Goal: Task Accomplishment & Management: Complete application form

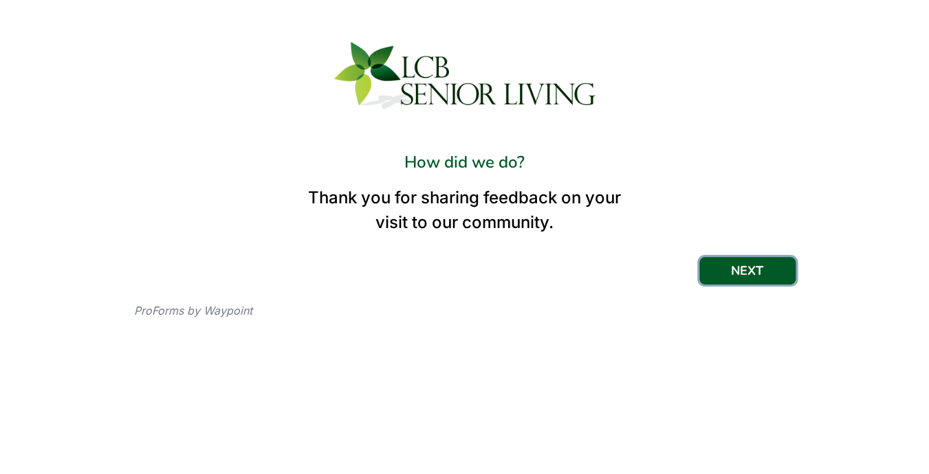
click at [740, 266] on button "NEXT" at bounding box center [747, 271] width 96 height 28
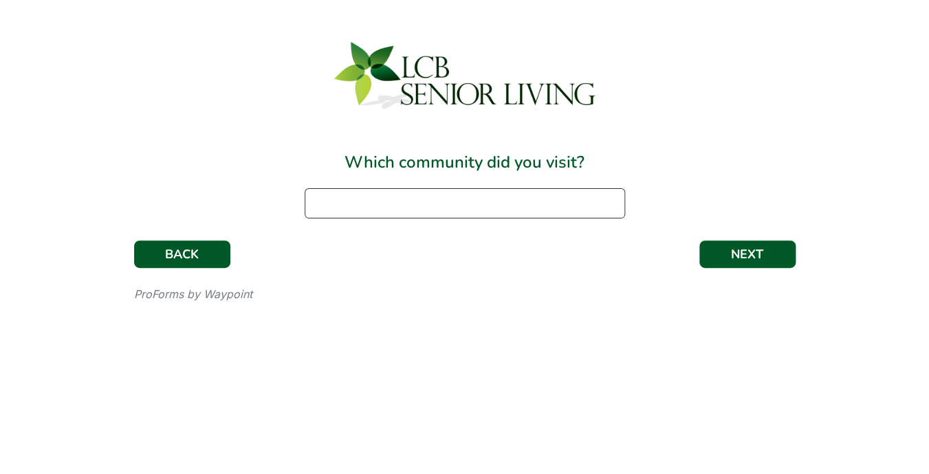
click at [503, 202] on input at bounding box center [465, 203] width 320 height 30
type input "The Residence in [GEOGRAPHIC_DATA], [GEOGRAPHIC_DATA]"
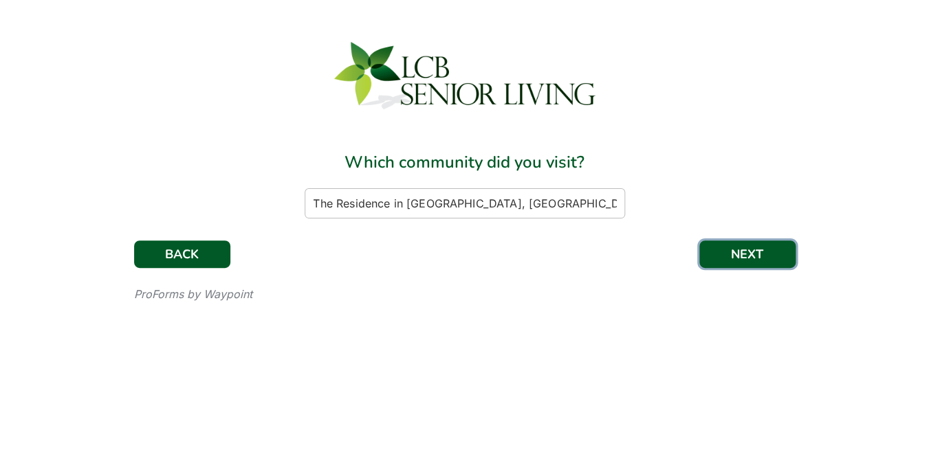
click at [750, 249] on button "NEXT" at bounding box center [747, 255] width 96 height 28
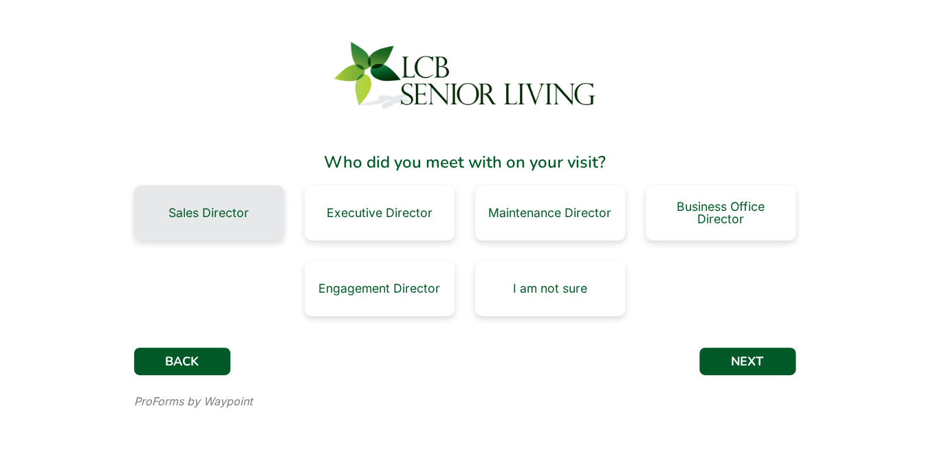
click at [228, 214] on div "Sales Director" at bounding box center [208, 213] width 80 height 12
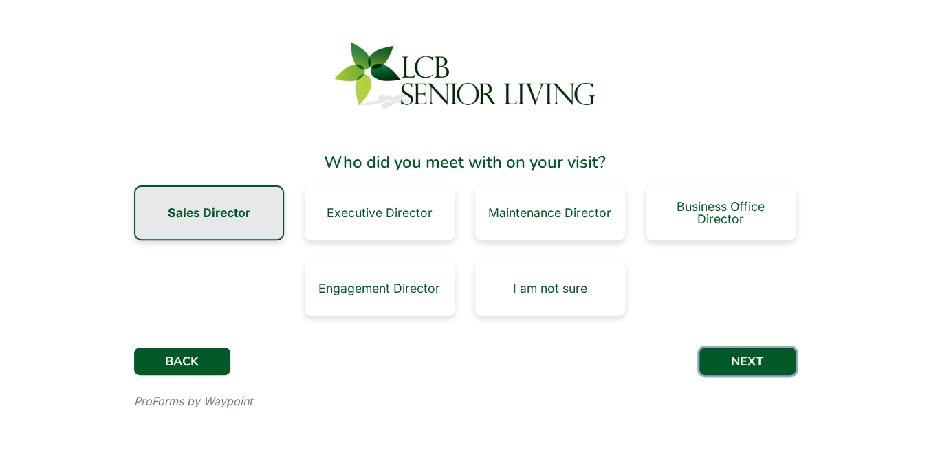
click at [723, 354] on button "NEXT" at bounding box center [747, 362] width 96 height 28
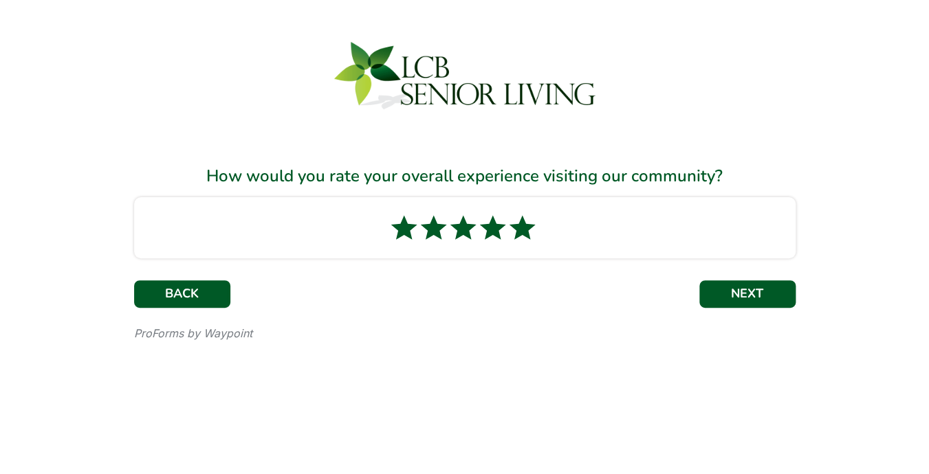
click at [526, 221] on icon at bounding box center [522, 227] width 27 height 25
click at [738, 288] on button "NEXT" at bounding box center [747, 295] width 96 height 28
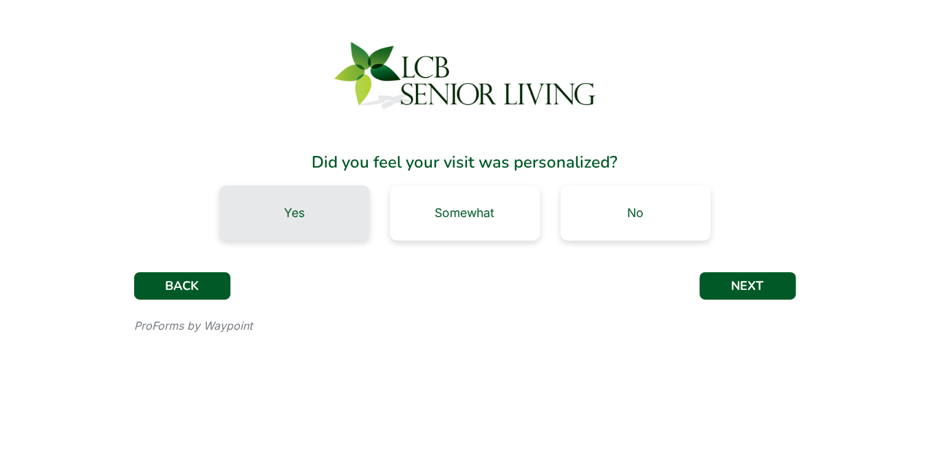
click at [303, 212] on div "Yes" at bounding box center [294, 213] width 21 height 12
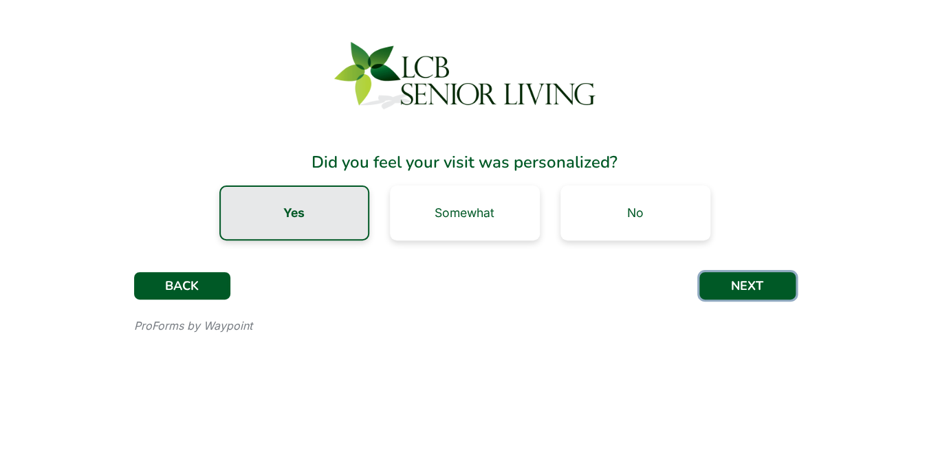
click at [767, 283] on button "NEXT" at bounding box center [747, 286] width 96 height 28
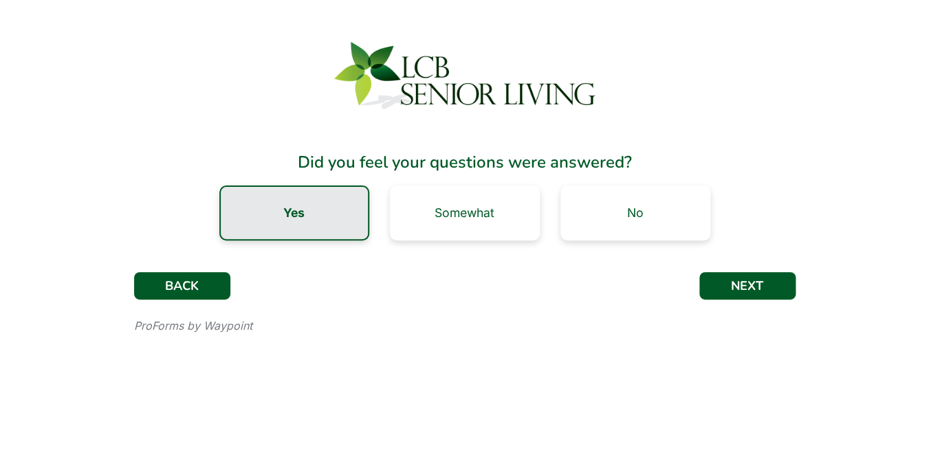
click at [330, 205] on div "Yes" at bounding box center [294, 213] width 150 height 55
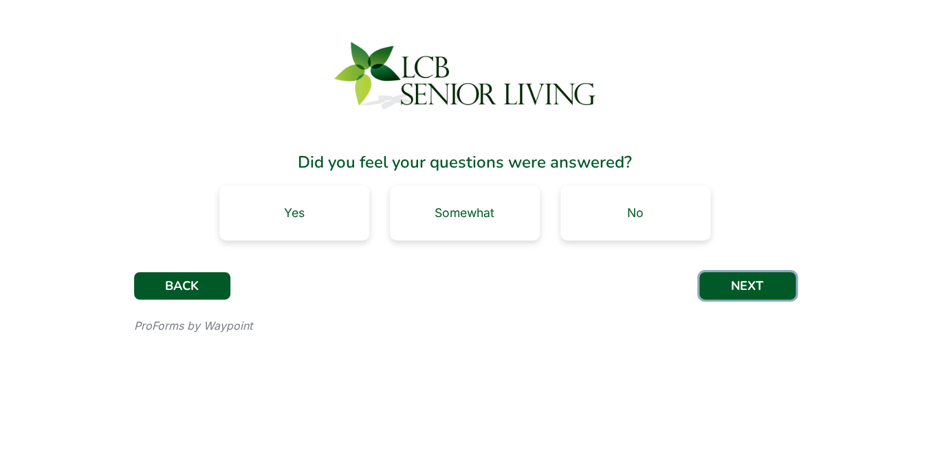
click at [743, 285] on button "NEXT" at bounding box center [747, 286] width 96 height 28
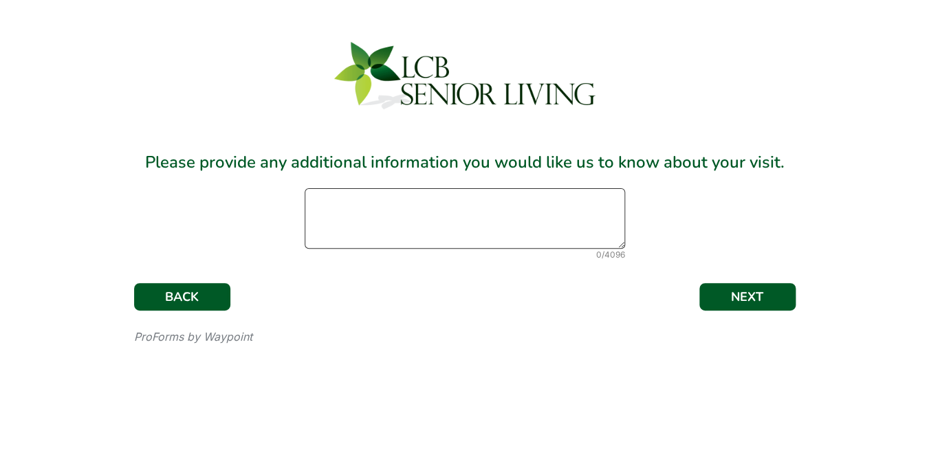
click at [393, 209] on textarea at bounding box center [465, 218] width 320 height 61
type textarea "I didn't feel rushed, I felt very welcome, it was a lovely visit."
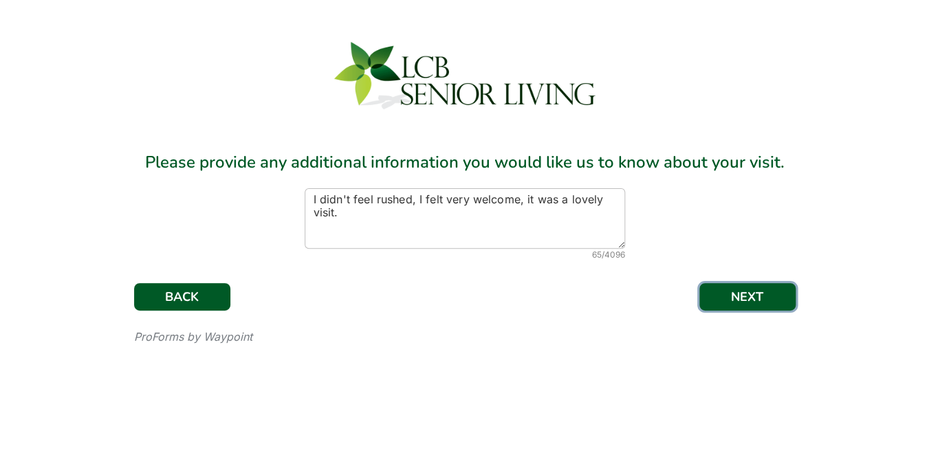
click at [734, 289] on button "NEXT" at bounding box center [747, 297] width 96 height 28
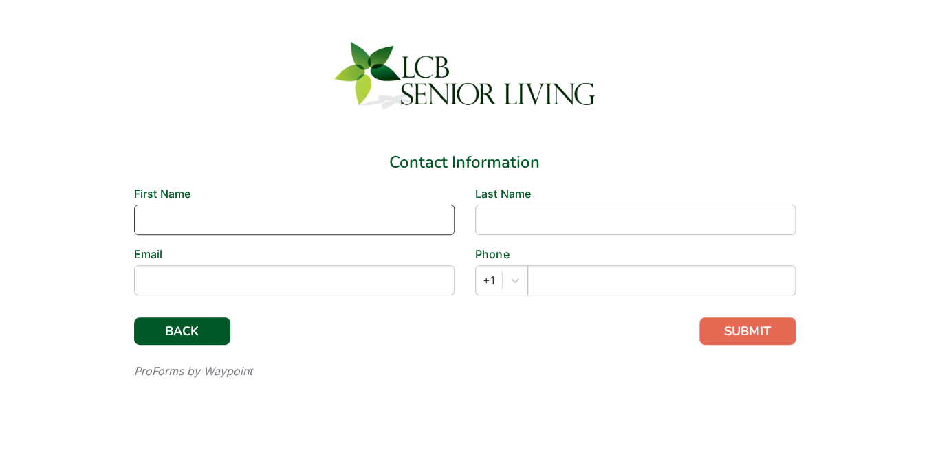
click at [348, 228] on input at bounding box center [294, 220] width 320 height 30
type input "[PERSON_NAME]"
click at [526, 205] on input at bounding box center [635, 220] width 320 height 30
type input "[PERSON_NAME]"
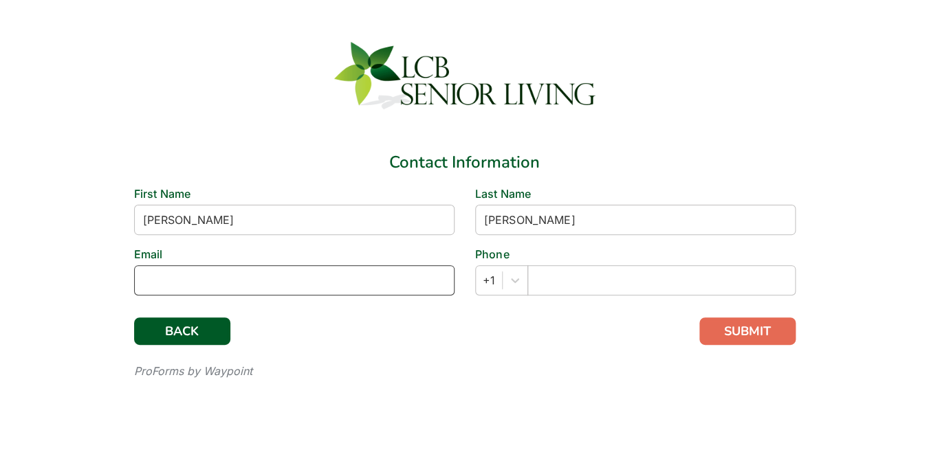
click at [306, 281] on input at bounding box center [294, 280] width 320 height 30
type input "[EMAIL_ADDRESS][DOMAIN_NAME]"
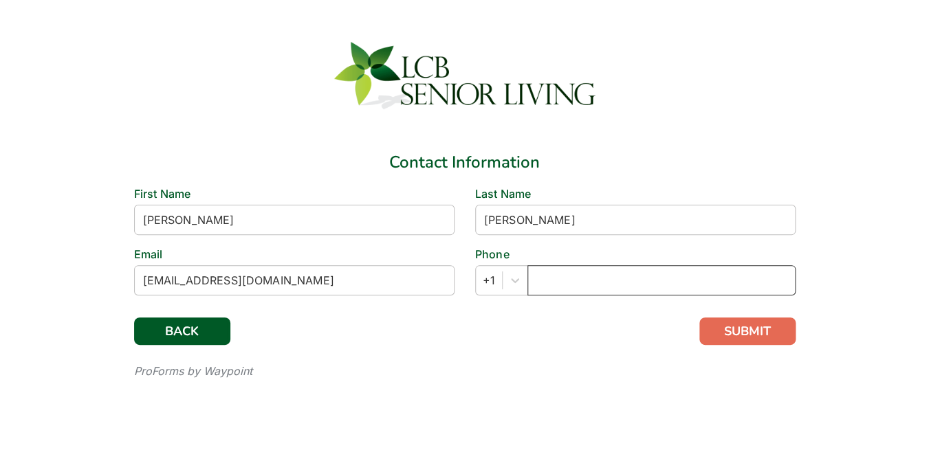
click at [536, 280] on input "text" at bounding box center [661, 280] width 268 height 30
type input "[PHONE_NUMBER]"
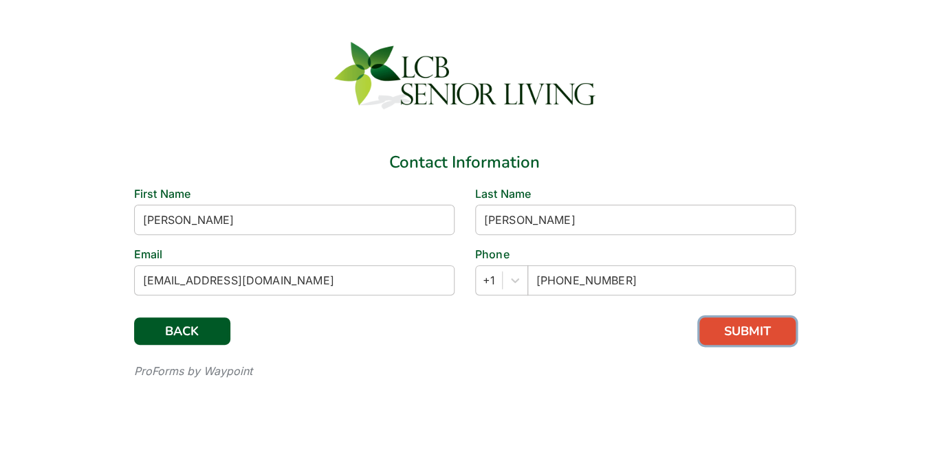
click at [722, 328] on button "SUBMIT" at bounding box center [747, 332] width 96 height 28
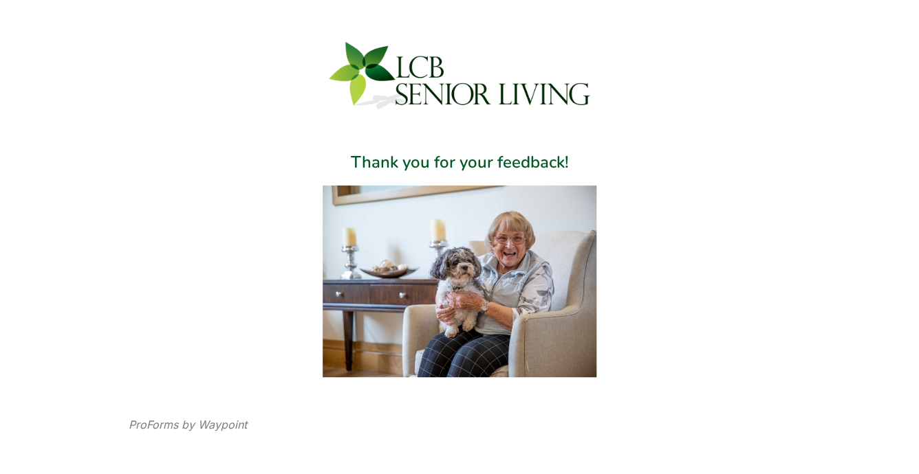
scroll to position [4, 0]
